Goal: Find specific page/section: Find specific page/section

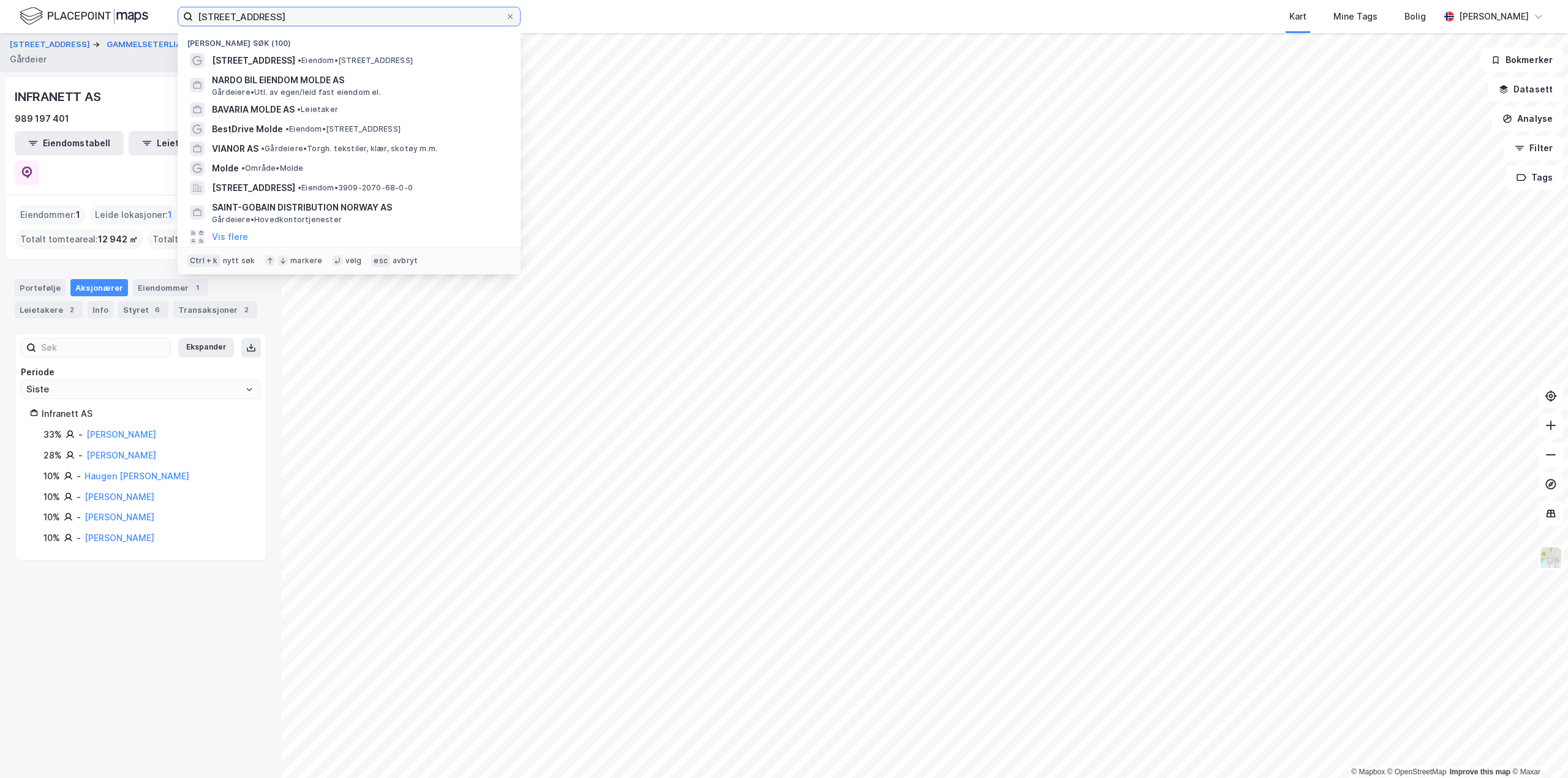
drag, startPoint x: 0, startPoint y: 0, endPoint x: 188, endPoint y: 16, distance: 188.7
click at [188, 16] on label "Årøsetervegen 8" at bounding box center [349, 16] width 343 height 19
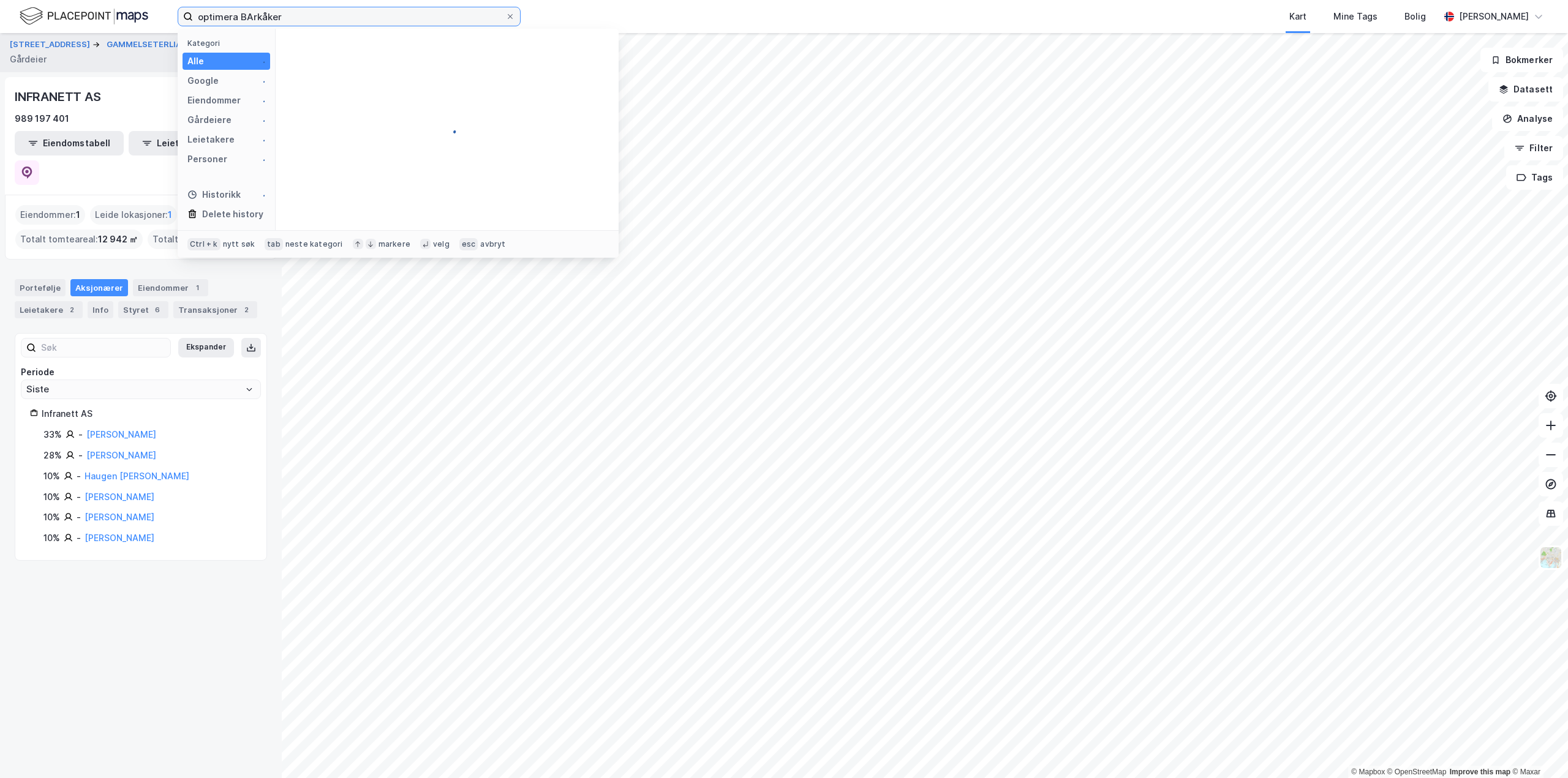
type input "optimera BArkåker"
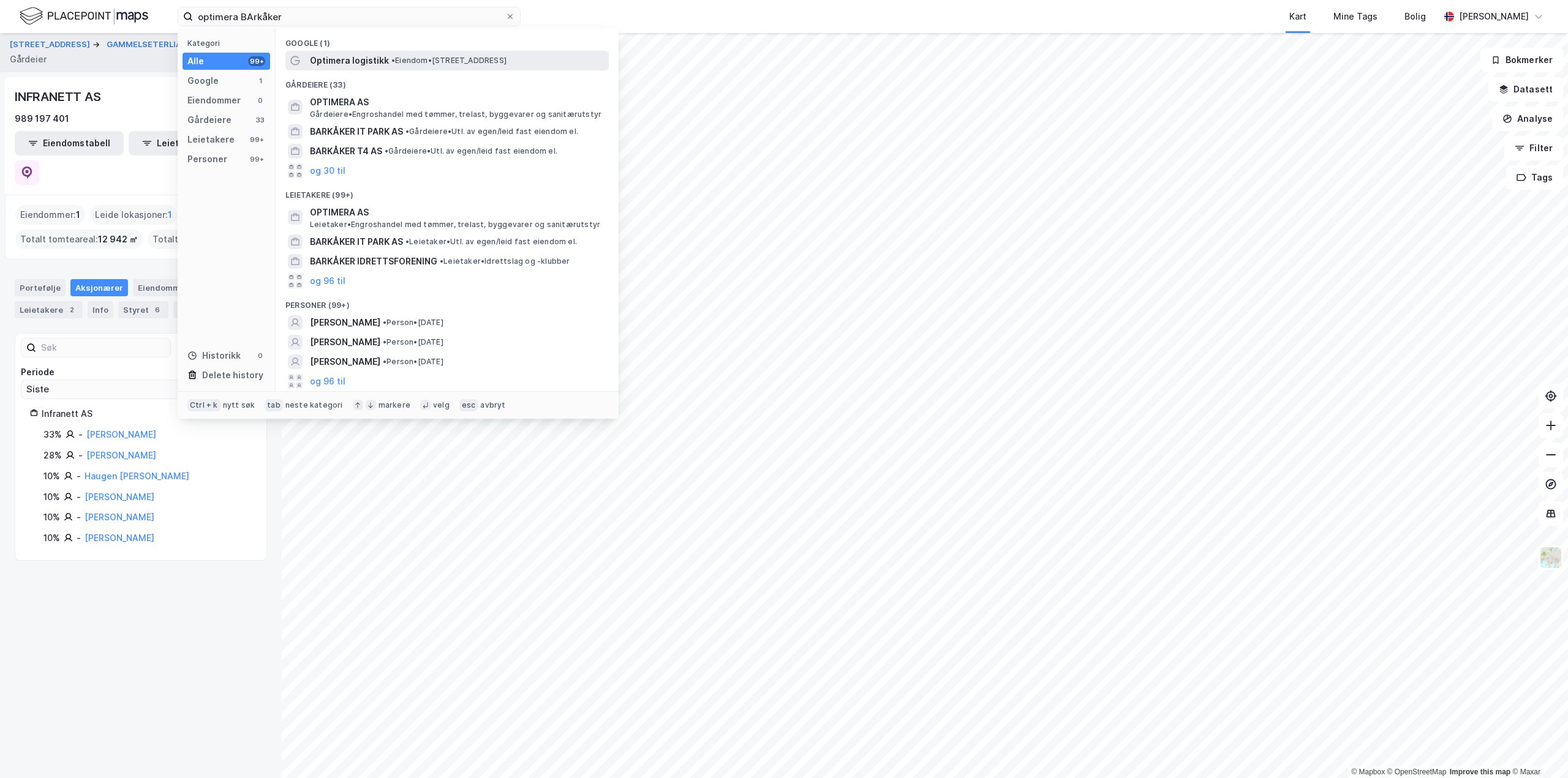
click at [391, 60] on span "•" at bounding box center [393, 60] width 4 height 9
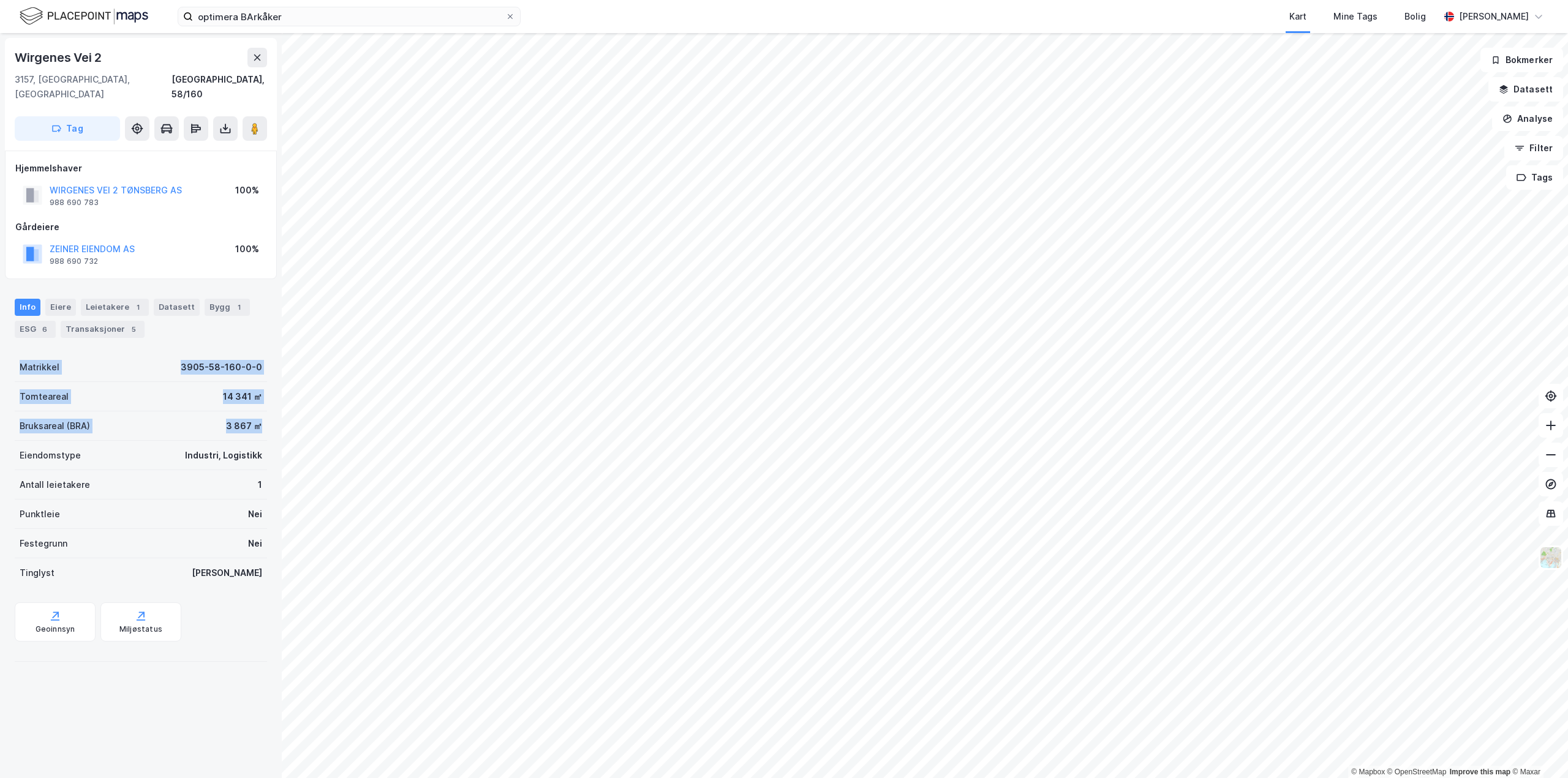
drag, startPoint x: 18, startPoint y: 353, endPoint x: 258, endPoint y: 420, distance: 249.2
click at [258, 420] on div "Wirgenes Vei 2 3157, Barkåker, Vestfold Tønsberg, 58/160 Tag Hjemmelshaver WIRG…" at bounding box center [141, 405] width 282 height 745
drag, startPoint x: 108, startPoint y: 55, endPoint x: 3, endPoint y: 54, distance: 105.0
click at [3, 54] on div "Wirgenes Vei 2 3157, Barkåker, Vestfold Tønsberg, 58/160 Tag Hjemmelshaver WIRG…" at bounding box center [141, 405] width 282 height 745
copy div "Wirgenes Vei 2"
